Goal: Information Seeking & Learning: Learn about a topic

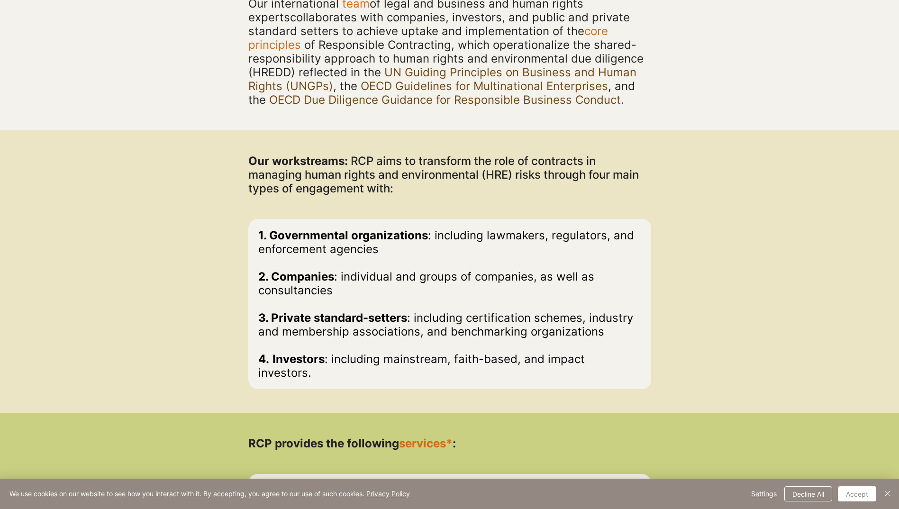
scroll to position [284, 0]
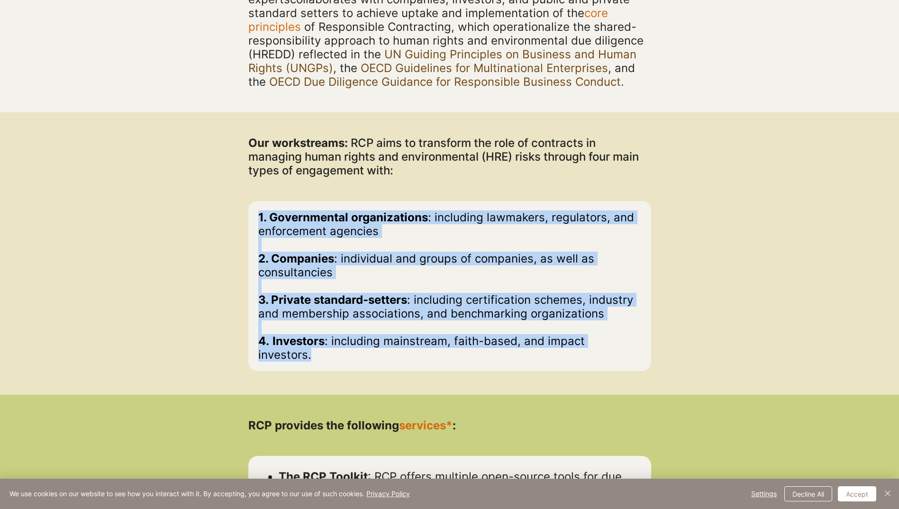
drag, startPoint x: 259, startPoint y: 216, endPoint x: 637, endPoint y: 345, distance: 398.8
click at [637, 345] on div "1. Governmental organizations : including lawmakers, regulators, and enforcemen…" at bounding box center [449, 285] width 383 height 151
copy div "1. Governmental organizations : including lawmakers, regulators, and enforcemen…"
click at [329, 283] on p "​" at bounding box center [449, 286] width 383 height 14
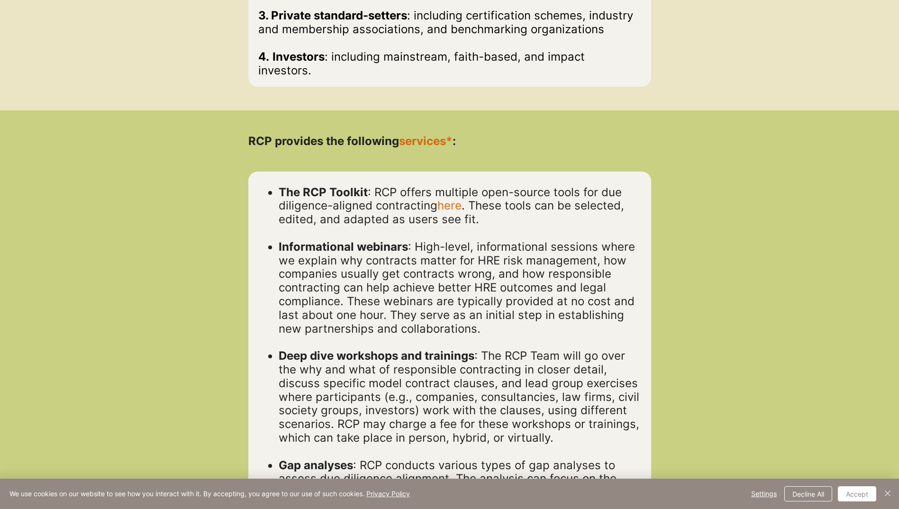
scroll to position [616, 0]
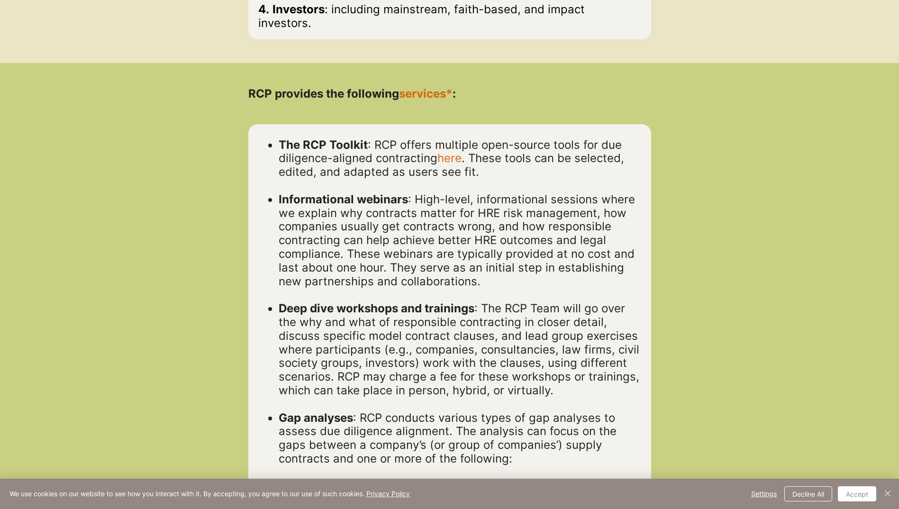
click at [282, 302] on span "Deep dive workshops and trainings" at bounding box center [377, 309] width 196 height 14
drag, startPoint x: 277, startPoint y: 294, endPoint x: 475, endPoint y: 295, distance: 198.2
click at [475, 295] on ul "Informational webinars : High-level, informational sessions where we explain wh…" at bounding box center [452, 370] width 377 height 355
click at [474, 302] on span "Deep dive workshops and trainings" at bounding box center [377, 309] width 196 height 14
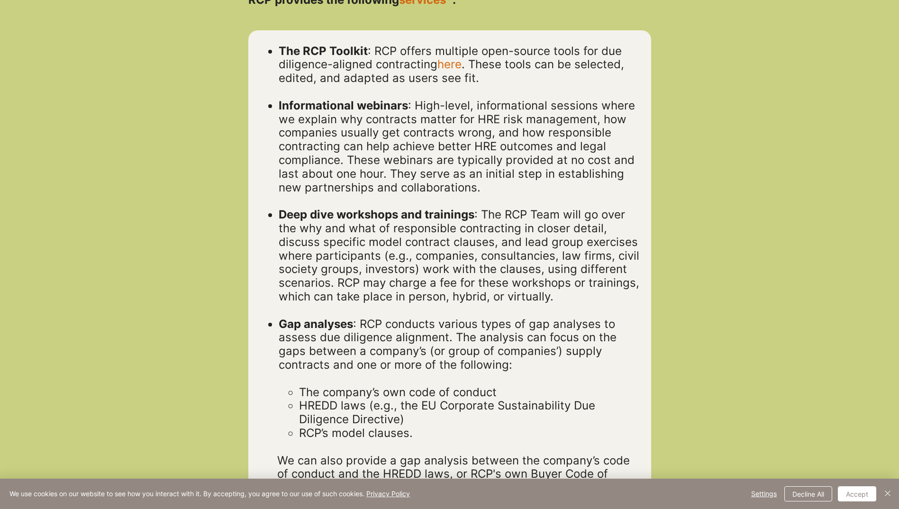
scroll to position [711, 0]
drag, startPoint x: 309, startPoint y: 380, endPoint x: 385, endPoint y: 379, distance: 75.9
click at [385, 384] on span "The company’s own code of conduct" at bounding box center [398, 391] width 198 height 14
drag, startPoint x: 385, startPoint y: 379, endPoint x: 316, endPoint y: 379, distance: 68.7
click at [327, 384] on span "The company’s own code of conduct" at bounding box center [398, 391] width 198 height 14
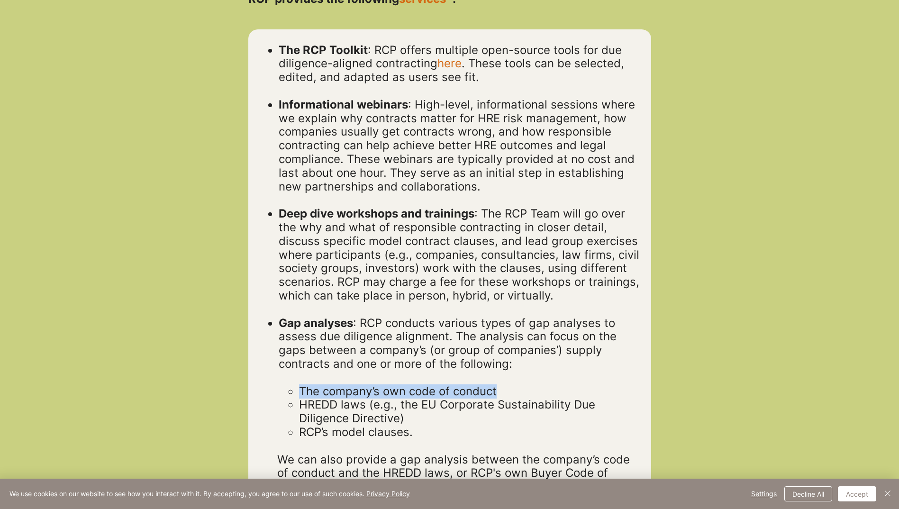
drag, startPoint x: 302, startPoint y: 381, endPoint x: 521, endPoint y: 371, distance: 219.7
click at [521, 385] on p "The company’s own code of conduct" at bounding box center [470, 392] width 342 height 14
drag, startPoint x: 521, startPoint y: 371, endPoint x: 451, endPoint y: 399, distance: 75.1
click at [456, 406] on p "HREDD laws (e.g., the EU Corporate Sustainability Due Diligence Directive)" at bounding box center [470, 411] width 342 height 27
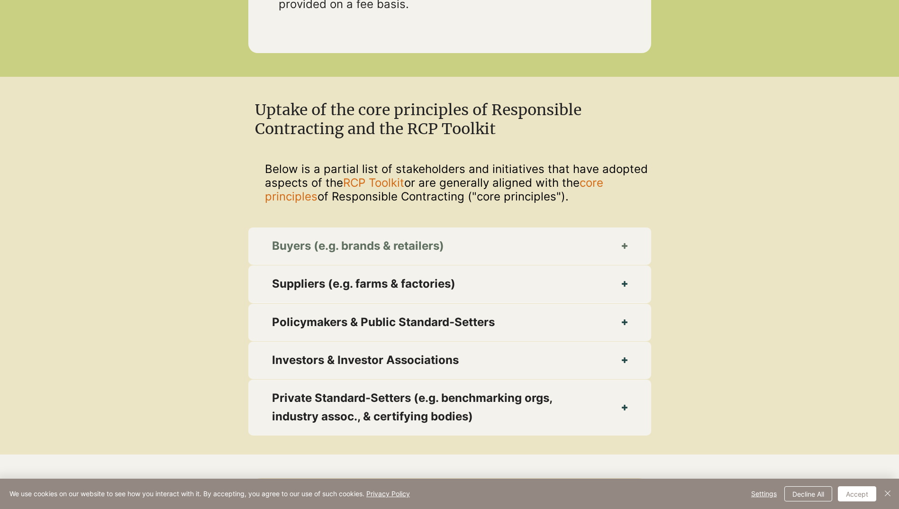
scroll to position [1375, 0]
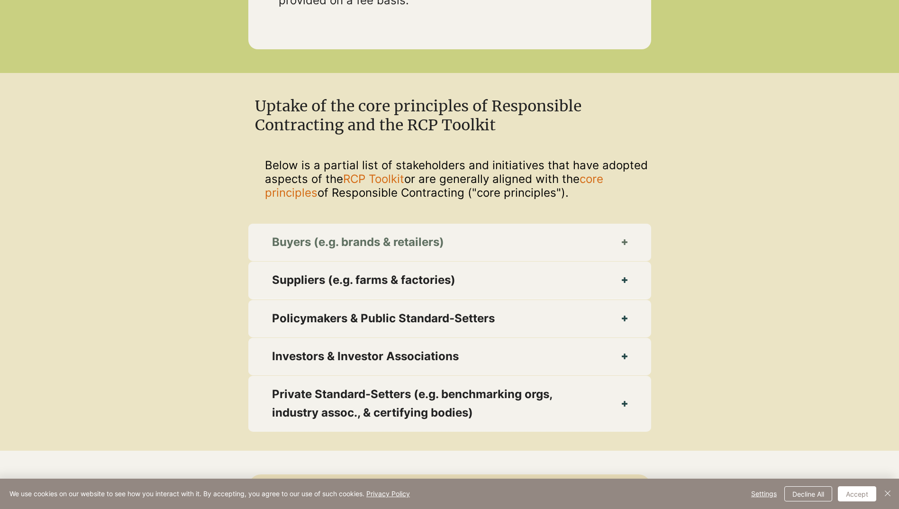
click at [349, 233] on span "Buyers (e.g. brands & retailers)" at bounding box center [435, 242] width 326 height 18
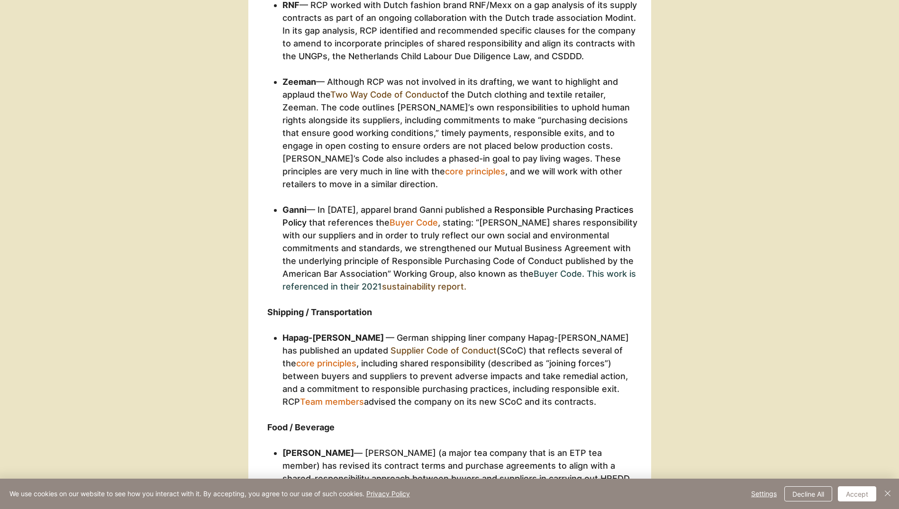
scroll to position [2275, 0]
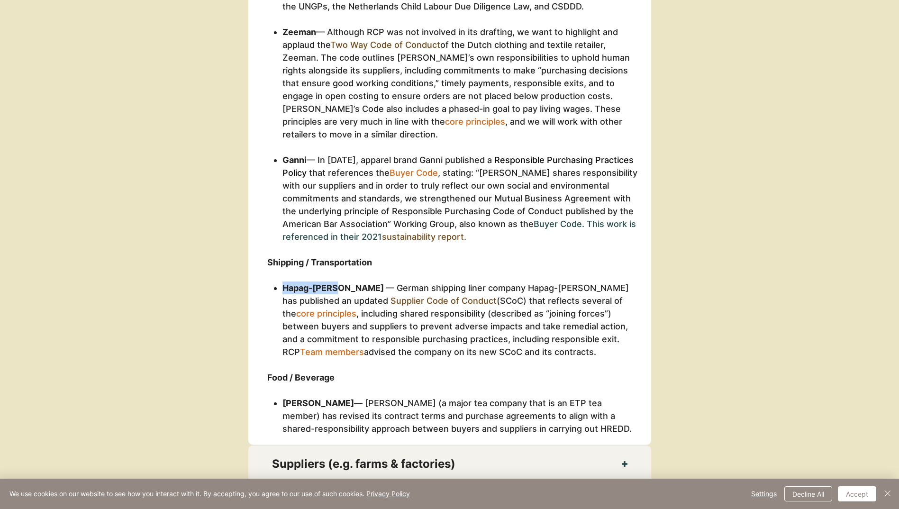
drag, startPoint x: 318, startPoint y: 262, endPoint x: 282, endPoint y: 263, distance: 36.5
click at [282, 282] on ul "Hapag-Lloyd — German shipping liner company Hapag-Lloyd has published an update…" at bounding box center [457, 327] width 370 height 90
copy span "Hapag-Lloyd"
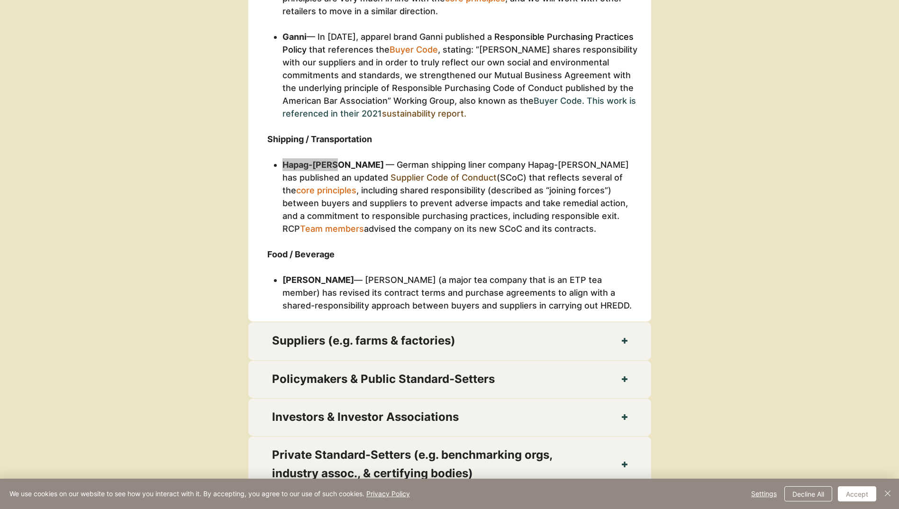
scroll to position [2418, 0]
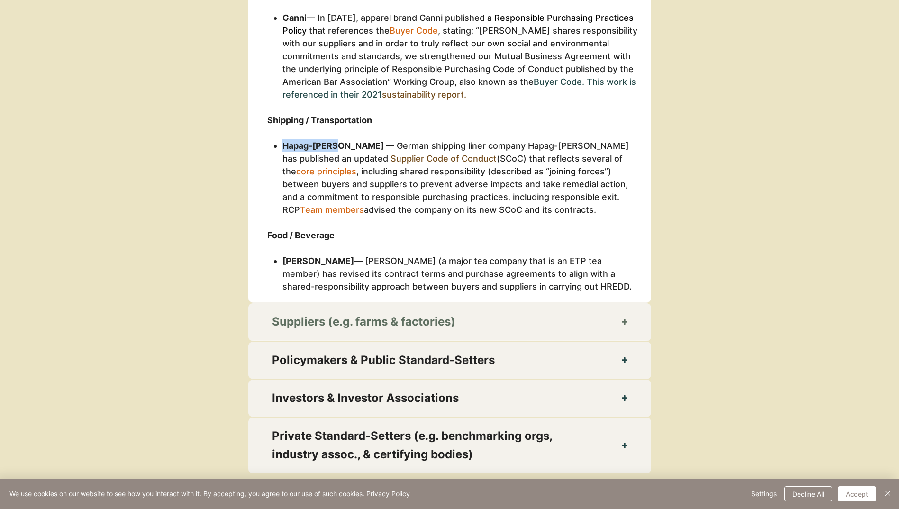
click at [479, 313] on span "Suppliers (e.g. farms & factories)" at bounding box center [435, 322] width 326 height 18
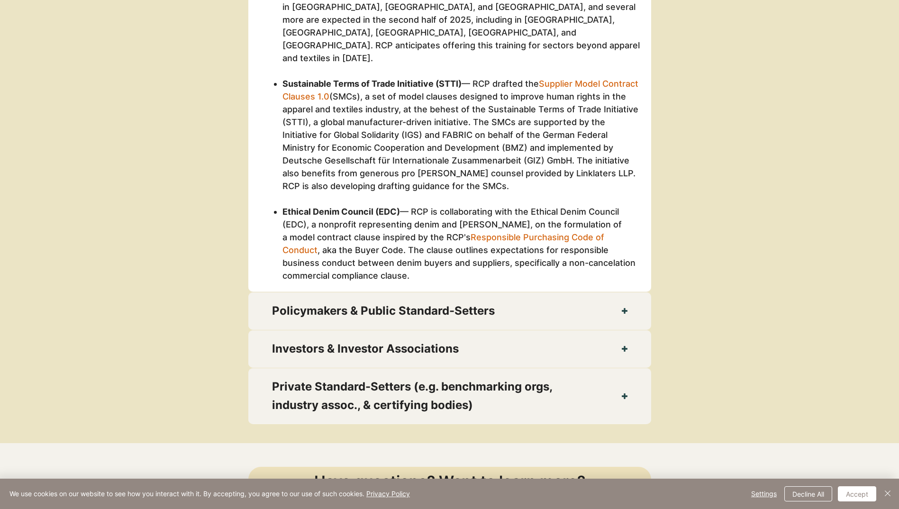
scroll to position [2987, 0]
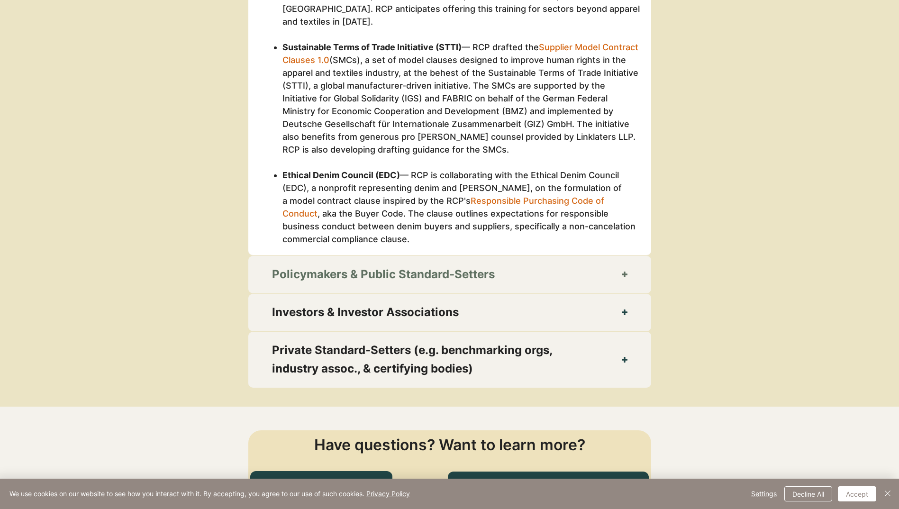
click at [443, 265] on span "Policymakers & Public Standard-Setters" at bounding box center [435, 274] width 326 height 18
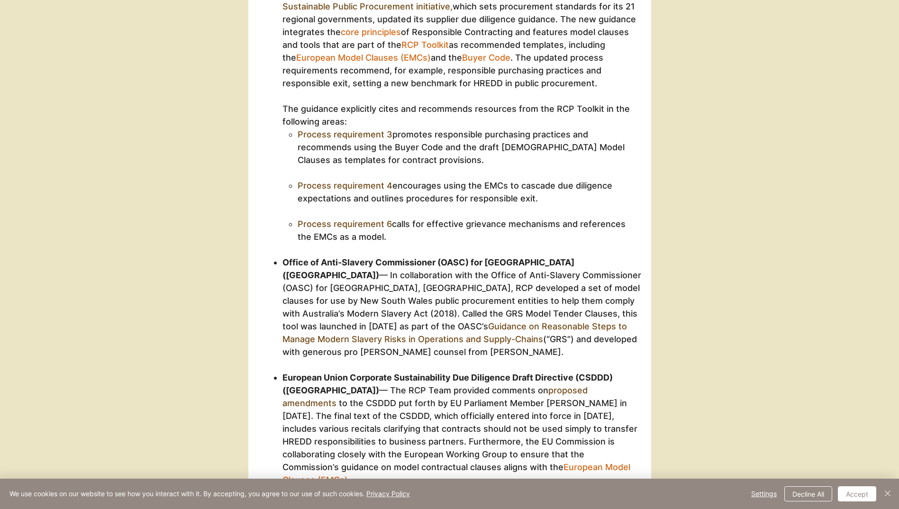
scroll to position [3318, 0]
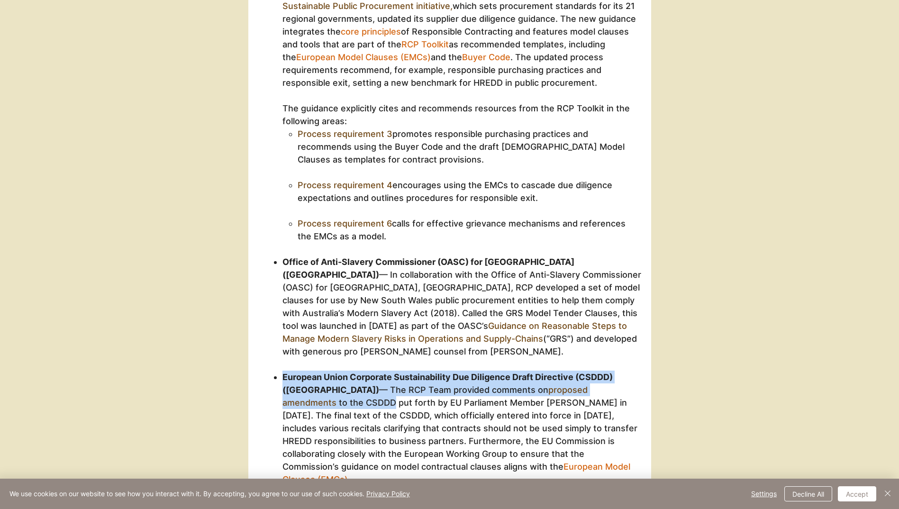
drag, startPoint x: 283, startPoint y: 324, endPoint x: 604, endPoint y: 338, distance: 321.7
click at [604, 371] on p "European Union Corporate Sustainability Due Diligence Draft Directive (CSDDD) (…" at bounding box center [462, 435] width 359 height 128
copy p "European Union Corporate Sustainability Due Diligence Draft Directive (CSDDD) (…"
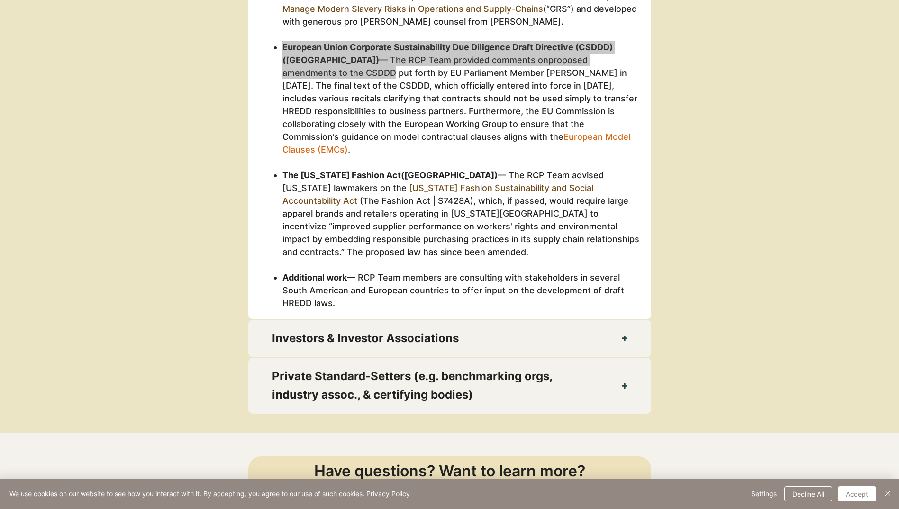
scroll to position [3650, 0]
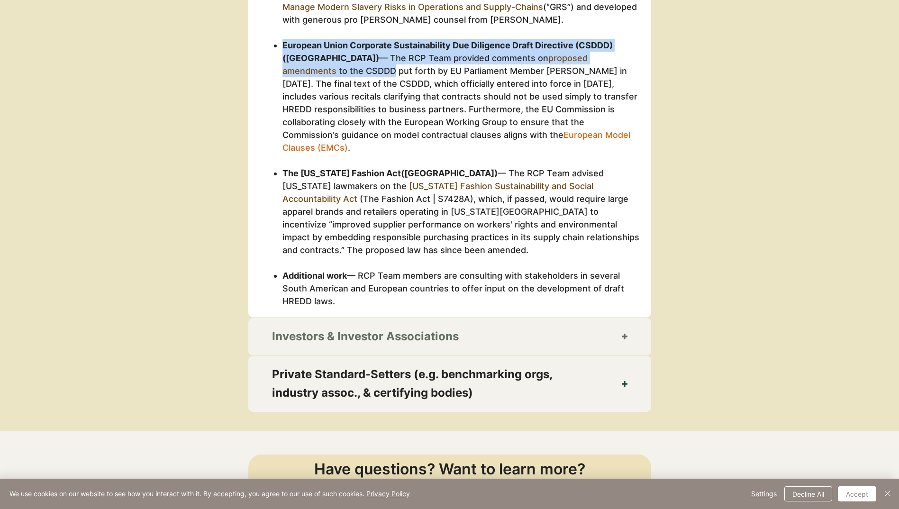
click at [509, 328] on span "Investors & Investor Associations" at bounding box center [435, 337] width 326 height 18
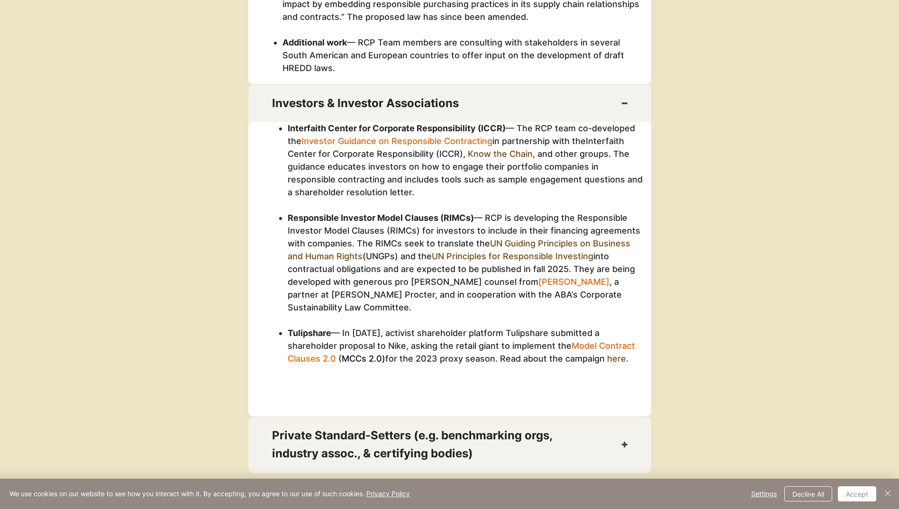
scroll to position [3935, 0]
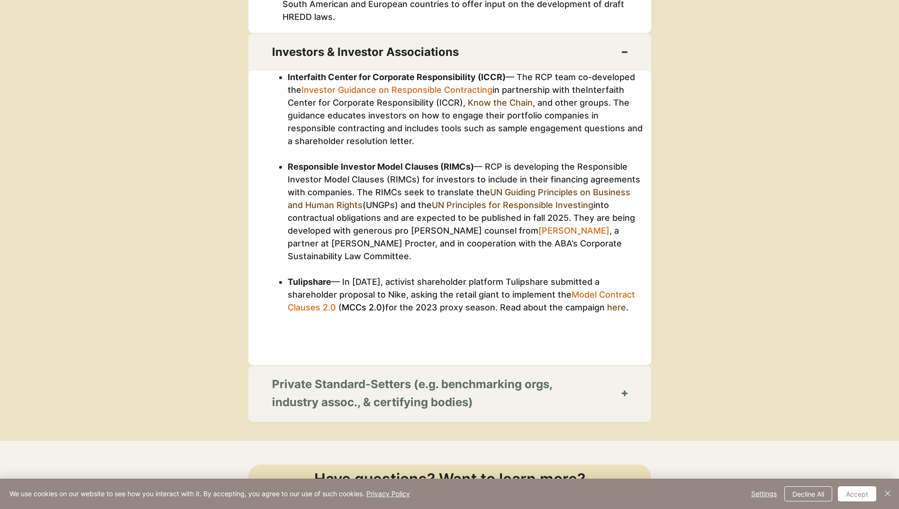
click at [405, 375] on span "Private Standard-Setters (e.g. benchmarking orgs, industry assoc., & certifying…" at bounding box center [435, 393] width 326 height 37
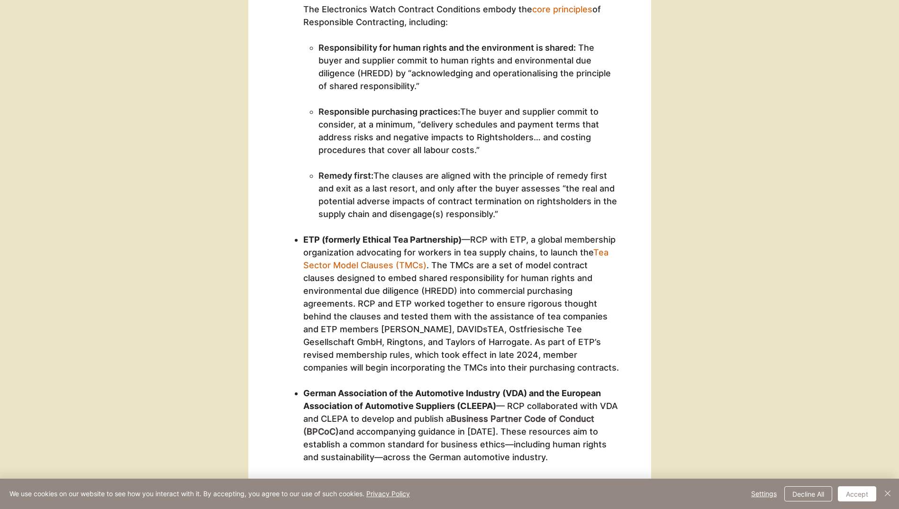
scroll to position [4741, 0]
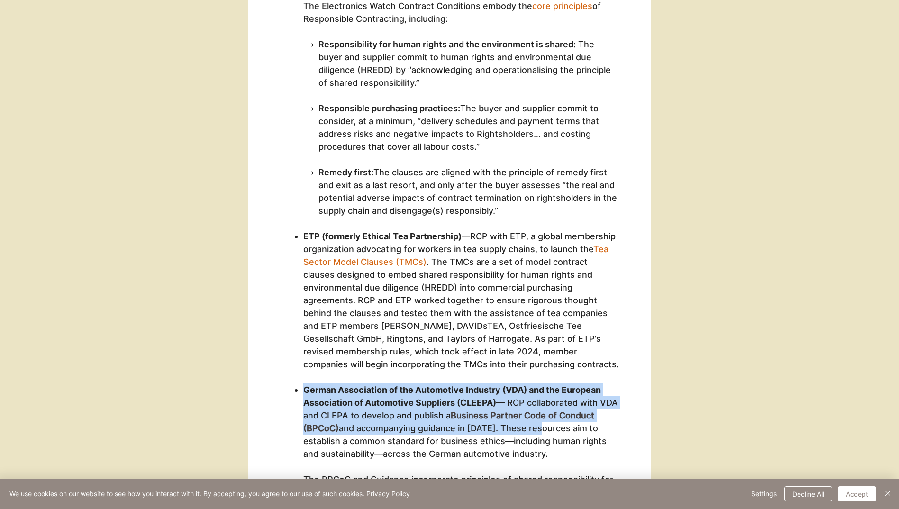
drag, startPoint x: 303, startPoint y: 298, endPoint x: 543, endPoint y: 341, distance: 243.2
click at [543, 384] on p "German Association of the Automotive Industry (VDA) and the European Associatio…" at bounding box center [461, 486] width 317 height 205
copy p "German Association of the Automotive Industry (VDA) and the European Associatio…"
click at [431, 384] on p "German Association of the Automotive Industry (VDA) and the European Associatio…" at bounding box center [461, 486] width 317 height 205
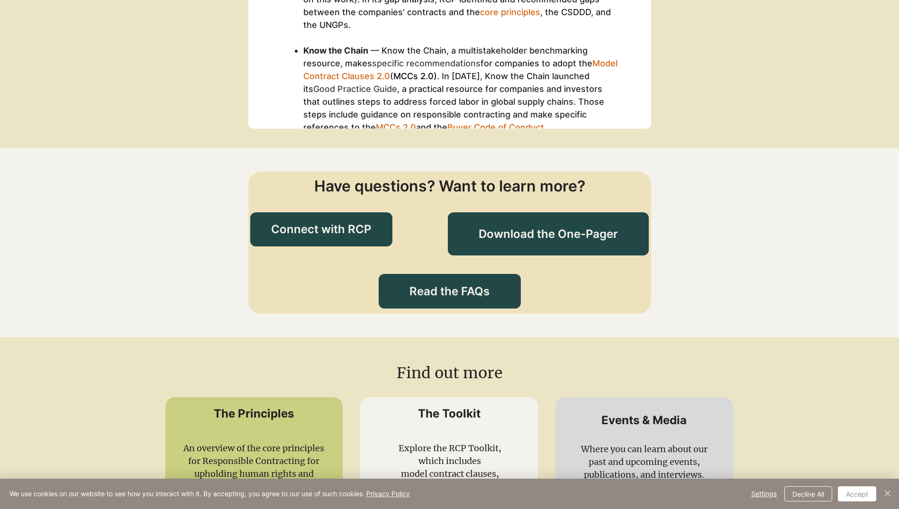
scroll to position [5404, 0]
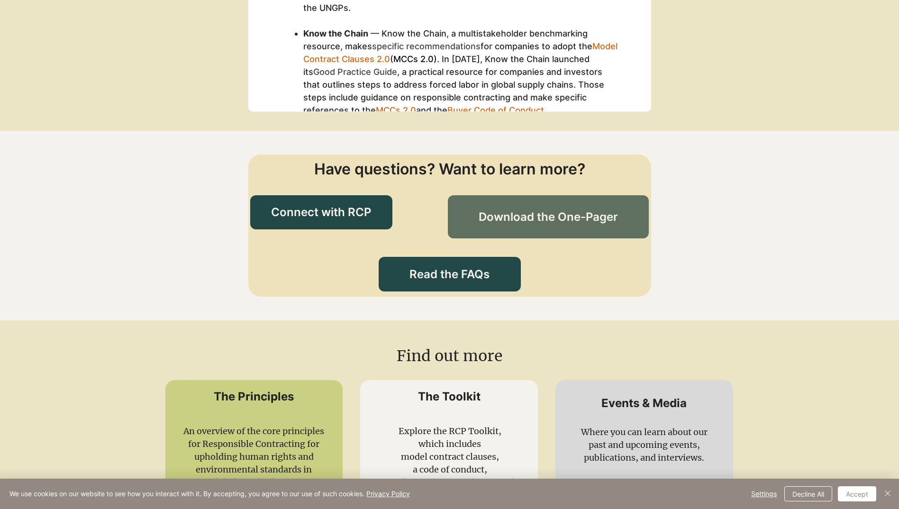
click at [550, 209] on span "Download the One-Pager" at bounding box center [548, 217] width 139 height 16
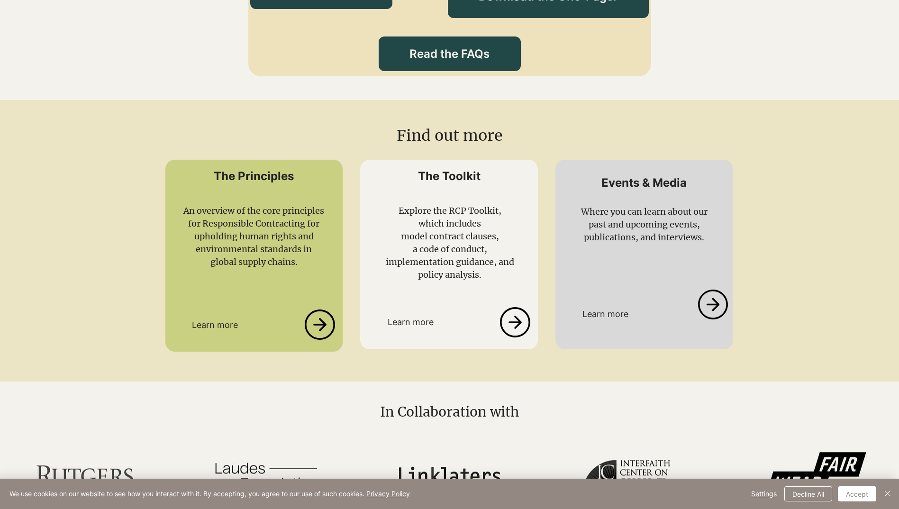
scroll to position [5641, 0]
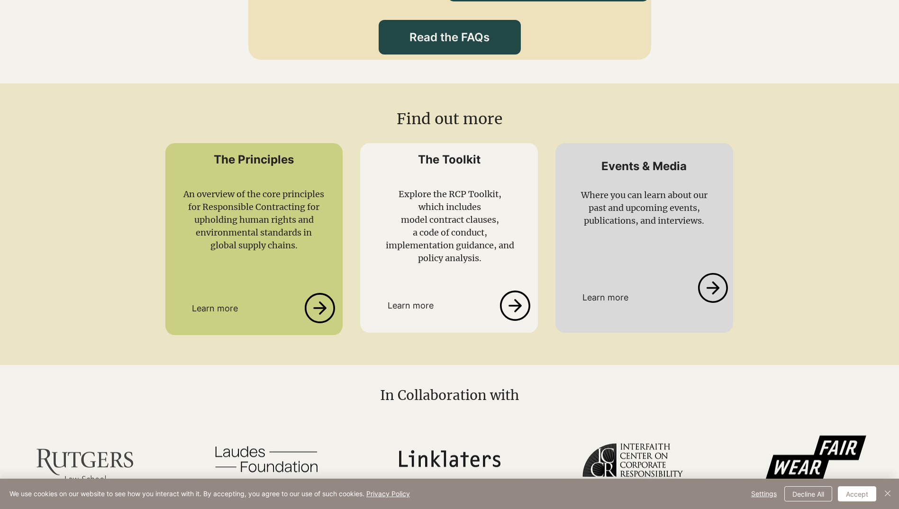
click at [708, 273] on icon at bounding box center [713, 288] width 32 height 30
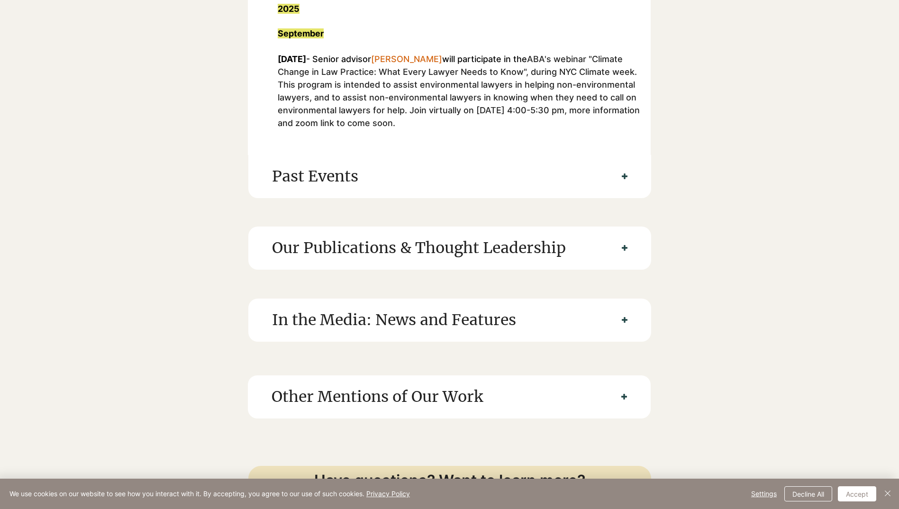
scroll to position [237, 0]
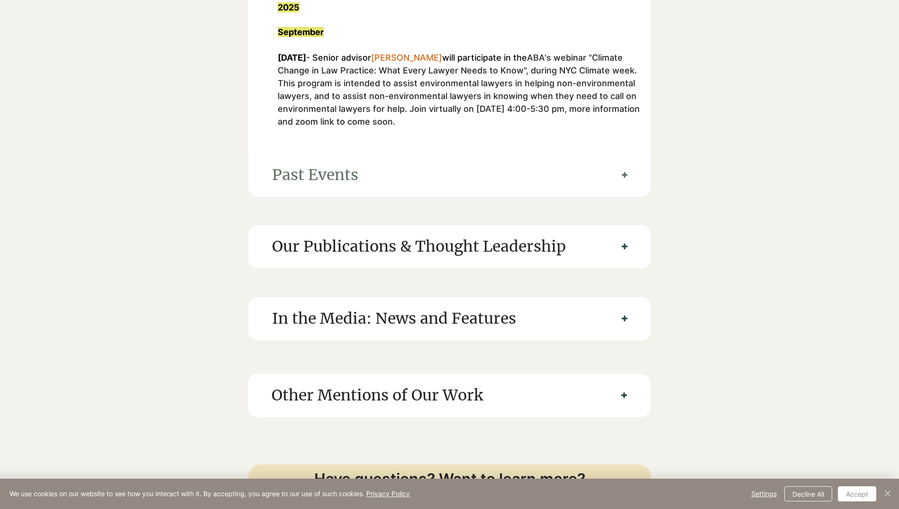
click at [407, 176] on span "Past Events" at bounding box center [435, 175] width 326 height 24
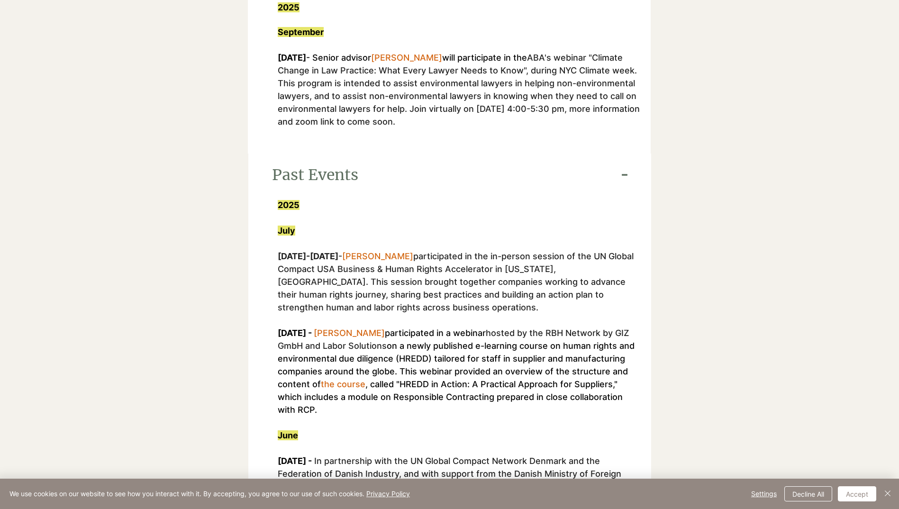
click at [407, 176] on span "Past Events" at bounding box center [435, 175] width 326 height 24
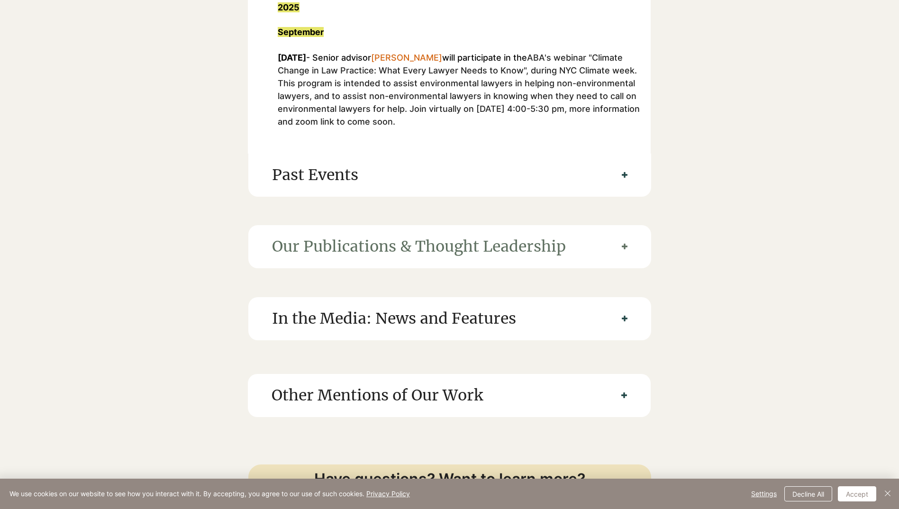
click at [341, 252] on span "Our Publications & Thought Leadership" at bounding box center [435, 247] width 326 height 24
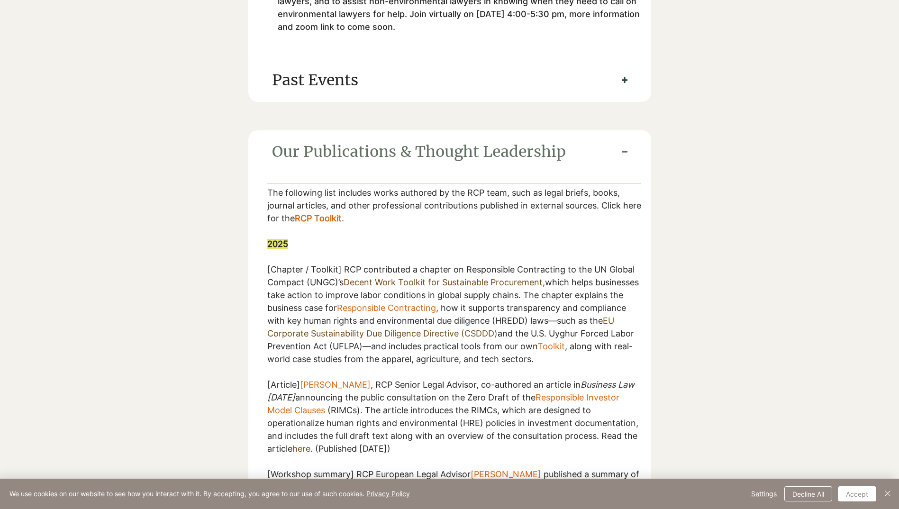
scroll to position [379, 0]
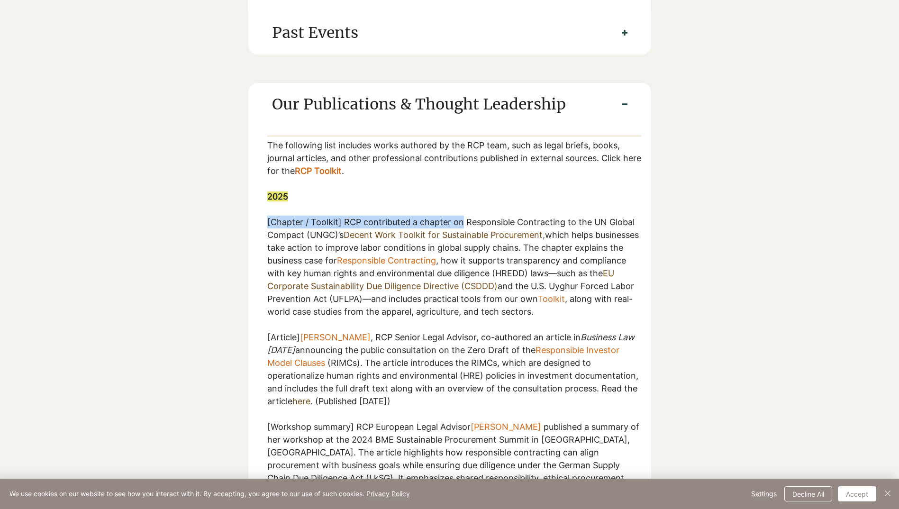
drag, startPoint x: 268, startPoint y: 226, endPoint x: 461, endPoint y: 219, distance: 193.1
click at [461, 219] on p "[Chapter / Toolkit] RCP contributed a chapter on Responsible Contracting to the…" at bounding box center [454, 267] width 375 height 102
drag, startPoint x: 461, startPoint y: 219, endPoint x: 498, endPoint y: 230, distance: 38.6
click at [498, 230] on span "Decent Work Toolkit for Sustainable Procurement" at bounding box center [443, 235] width 199 height 10
click at [535, 235] on span "Decent Work Toolkit for Sustainable Procurement" at bounding box center [443, 235] width 199 height 10
